Goal: Navigation & Orientation: Find specific page/section

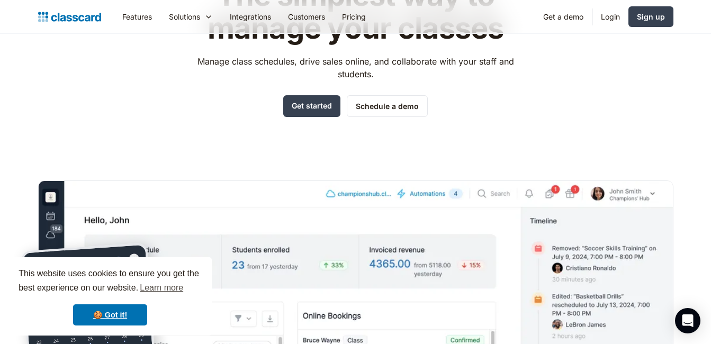
scroll to position [110, 0]
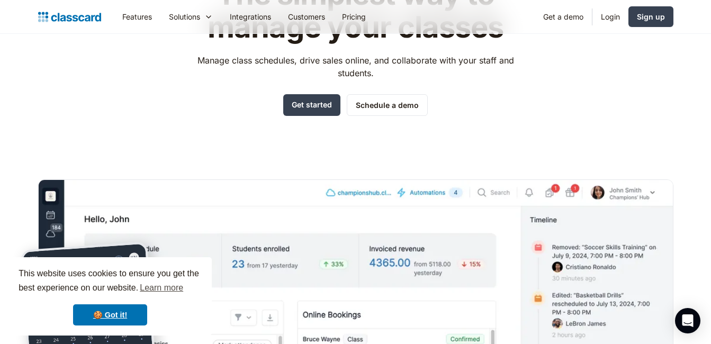
click at [527, 145] on div "The simplest way to manage your classes Manage class schedules, drive sales onl…" at bounding box center [355, 210] width 635 height 498
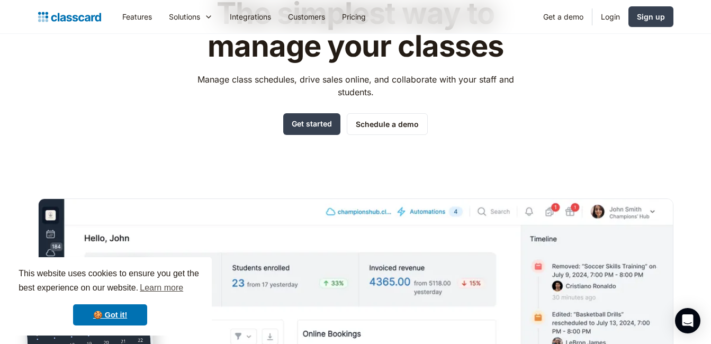
scroll to position [0, 0]
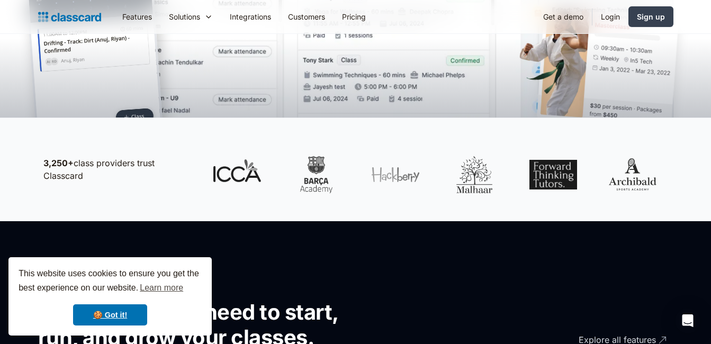
scroll to position [453, 0]
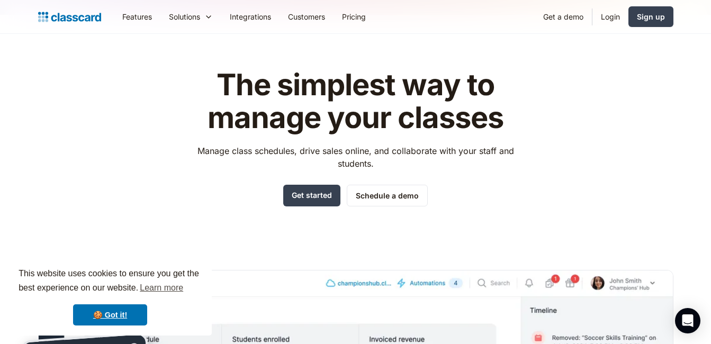
scroll to position [0, 0]
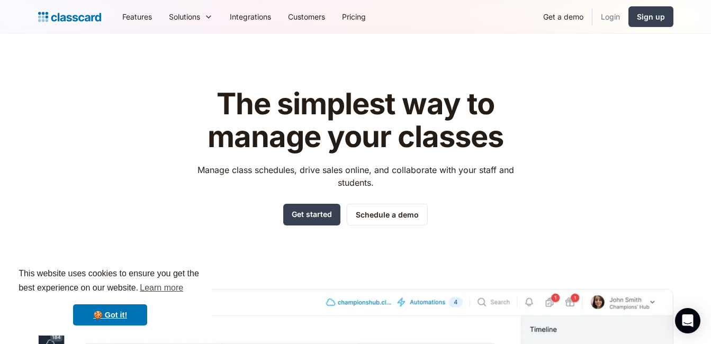
click at [604, 25] on link "Login" at bounding box center [610, 17] width 36 height 24
